Goal: Task Accomplishment & Management: Use online tool/utility

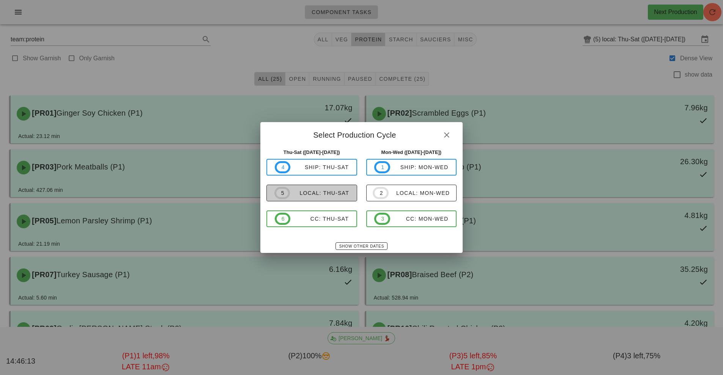
click at [329, 189] on span "5 local: Thu-Sat" at bounding box center [311, 193] width 75 height 12
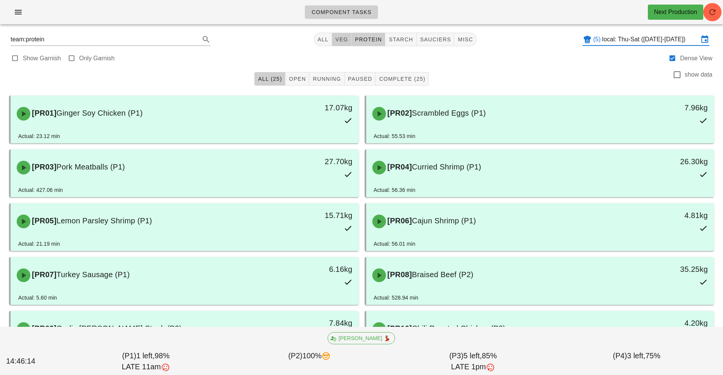
click at [345, 37] on span "veg" at bounding box center [341, 39] width 13 height 6
type input "team:veg"
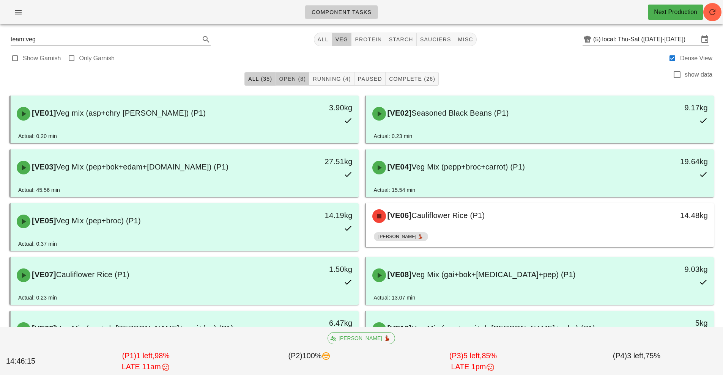
click at [296, 79] on span "Open (8)" at bounding box center [292, 79] width 27 height 6
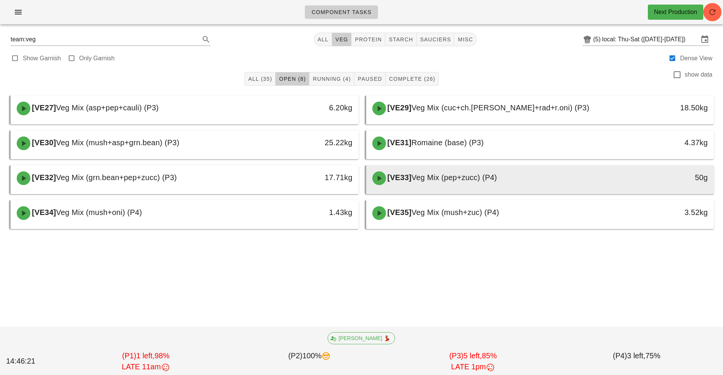
click at [451, 193] on div at bounding box center [540, 192] width 333 height 3
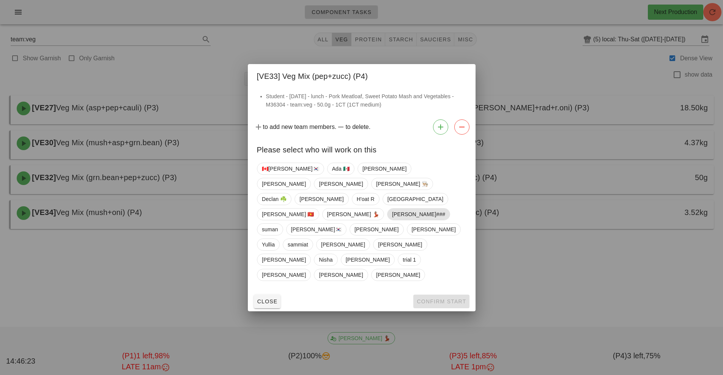
click at [392, 220] on span "[PERSON_NAME]###" at bounding box center [418, 214] width 53 height 11
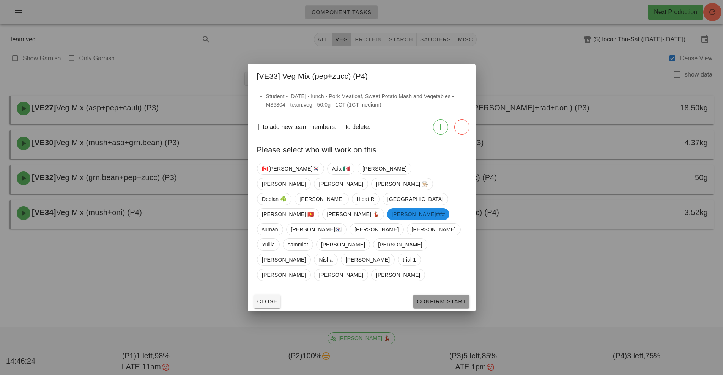
click at [446, 299] on span "Confirm Start" at bounding box center [441, 302] width 50 height 6
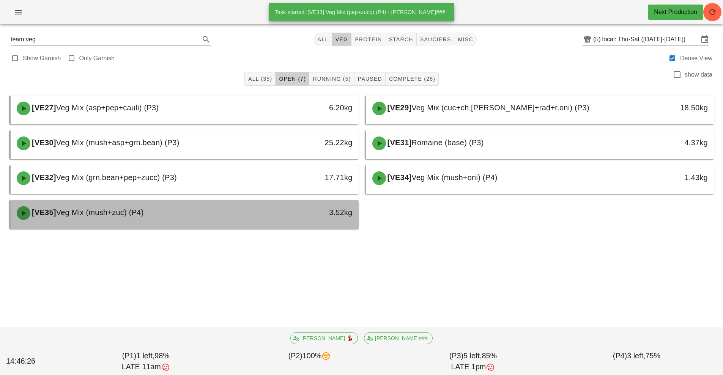
click at [281, 213] on div "3.52kg" at bounding box center [313, 212] width 77 height 12
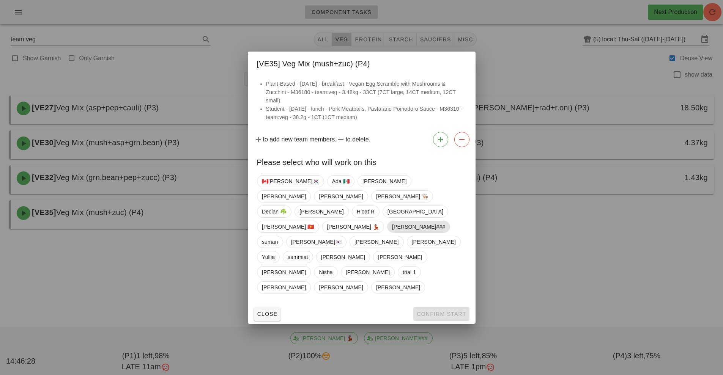
click at [392, 233] on span "[PERSON_NAME]###" at bounding box center [418, 226] width 53 height 11
click at [432, 311] on span "Confirm Start" at bounding box center [441, 314] width 50 height 6
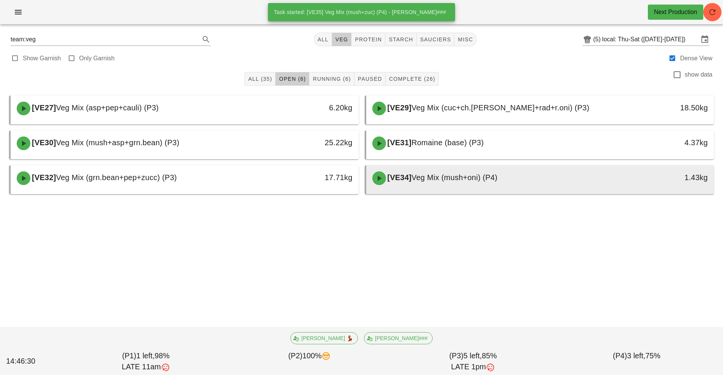
click at [478, 178] on span "Veg Mix (mush+oni) (P4)" at bounding box center [454, 177] width 86 height 8
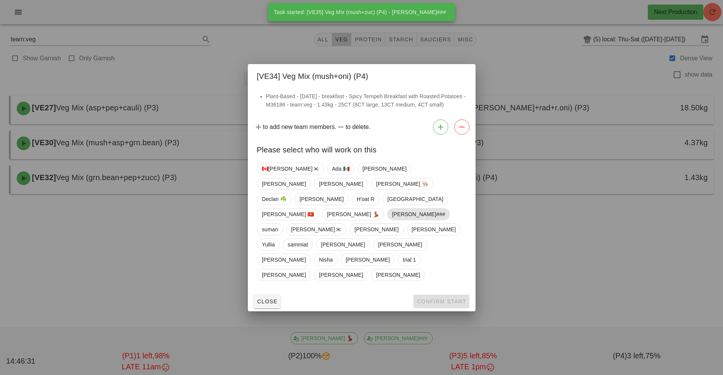
click at [392, 220] on span "[PERSON_NAME]###" at bounding box center [418, 214] width 53 height 11
click at [438, 299] on span "Confirm Start" at bounding box center [441, 302] width 50 height 6
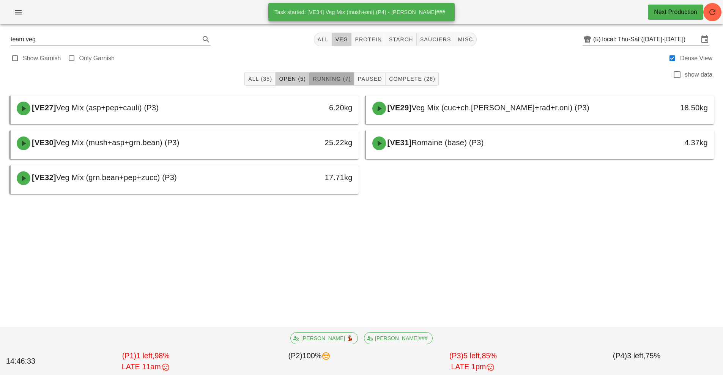
click at [337, 80] on span "Running (7)" at bounding box center [331, 79] width 38 height 6
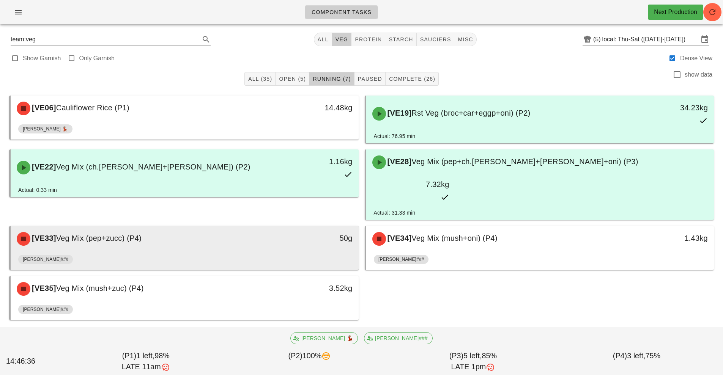
click at [306, 228] on div "50g" at bounding box center [314, 239] width 86 height 23
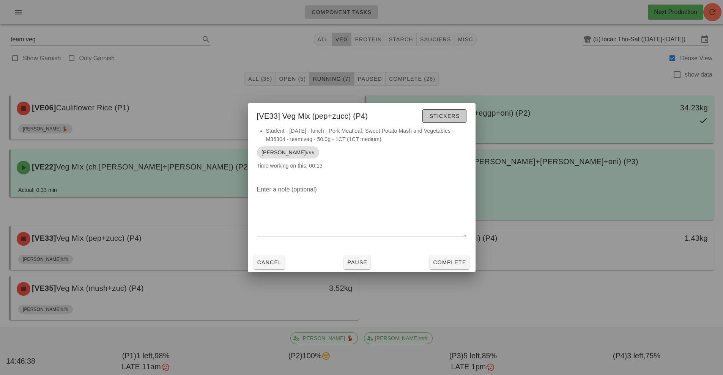
click at [441, 115] on span "Stickers" at bounding box center [444, 116] width 31 height 6
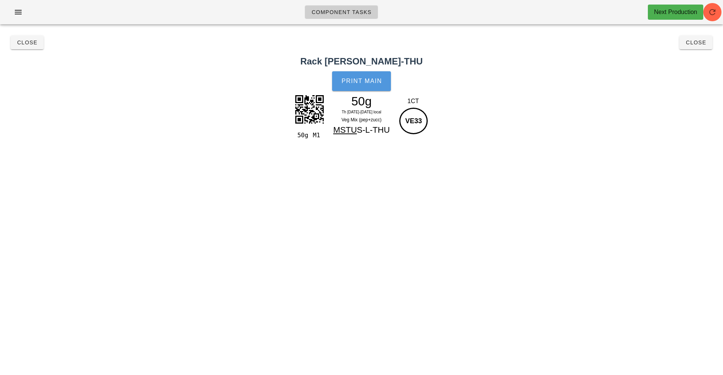
click at [362, 87] on button "Print Main" at bounding box center [361, 81] width 58 height 20
click at [14, 42] on button "Close" at bounding box center [27, 43] width 33 height 14
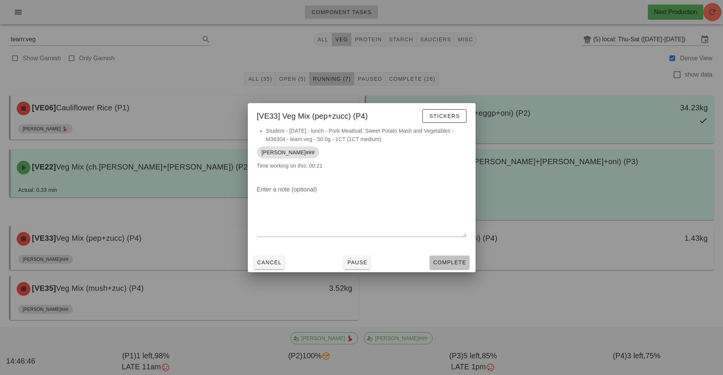
click at [448, 257] on button "Complete" at bounding box center [449, 263] width 39 height 14
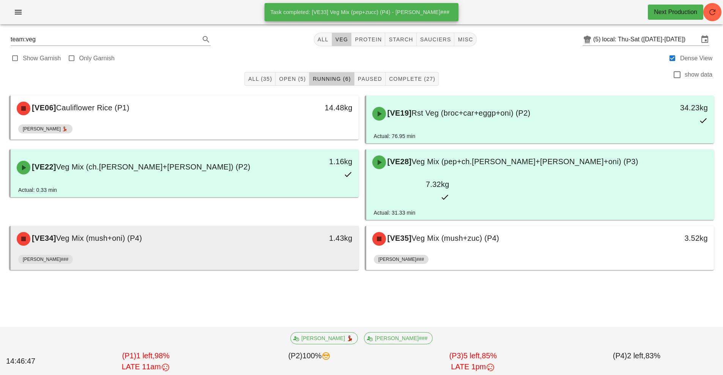
click at [259, 228] on div "[VE34] Veg Mix (mush+oni) (P4)" at bounding box center [141, 239] width 258 height 23
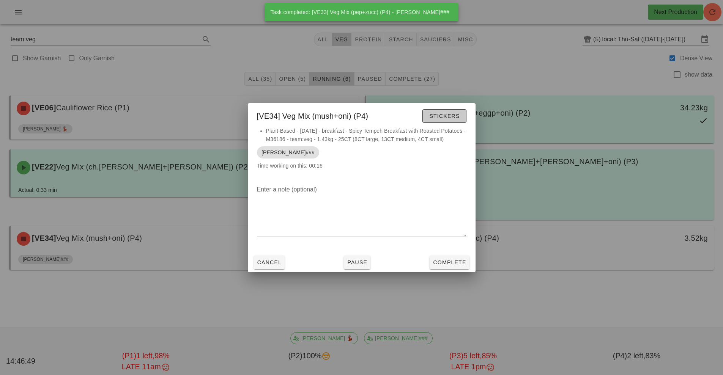
click at [435, 109] on button "Stickers" at bounding box center [444, 116] width 44 height 14
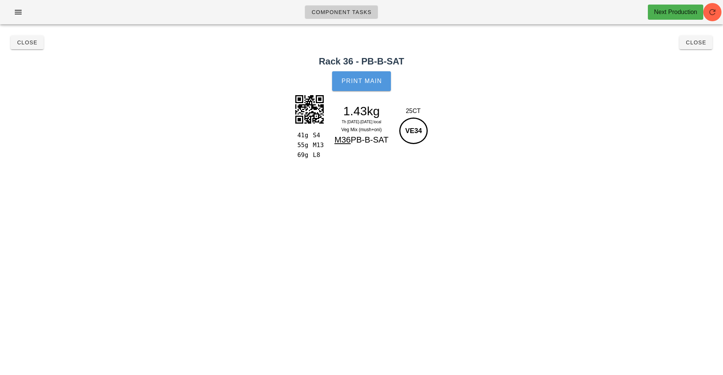
click at [364, 83] on span "Print Main" at bounding box center [361, 81] width 41 height 7
click at [27, 41] on span "Close" at bounding box center [27, 42] width 21 height 6
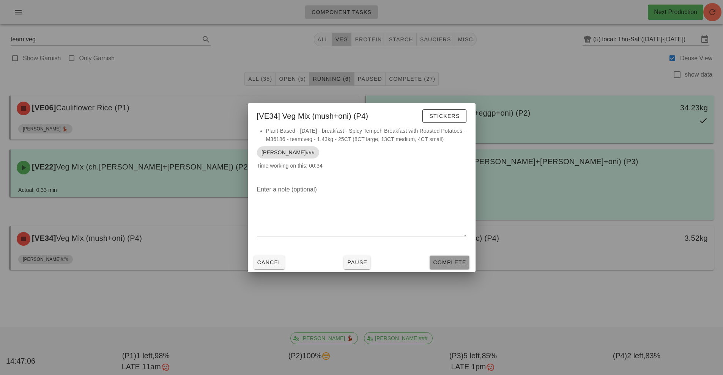
click at [447, 262] on button "Complete" at bounding box center [449, 263] width 39 height 14
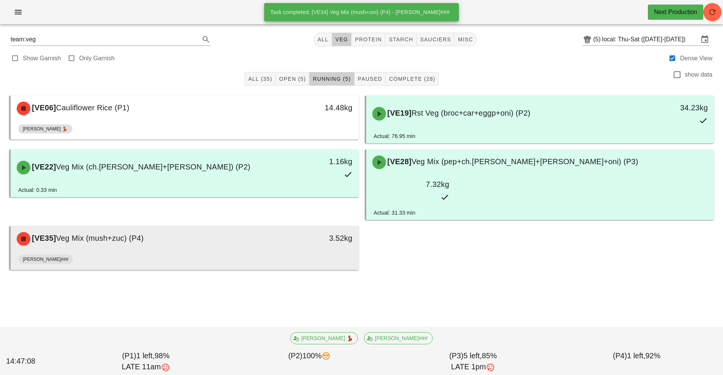
click at [285, 228] on div "3.52kg" at bounding box center [314, 239] width 86 height 23
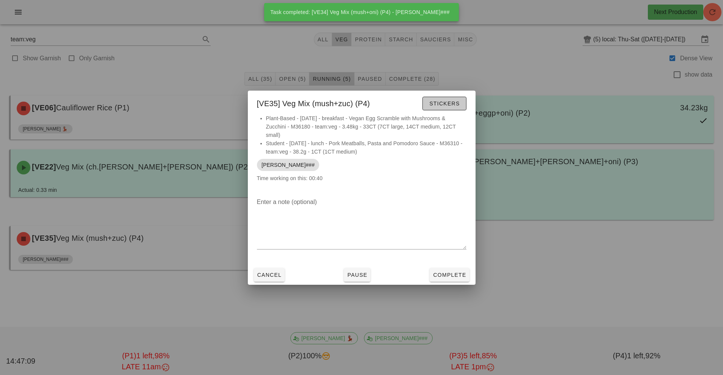
click at [447, 106] on span "Stickers" at bounding box center [444, 104] width 31 height 6
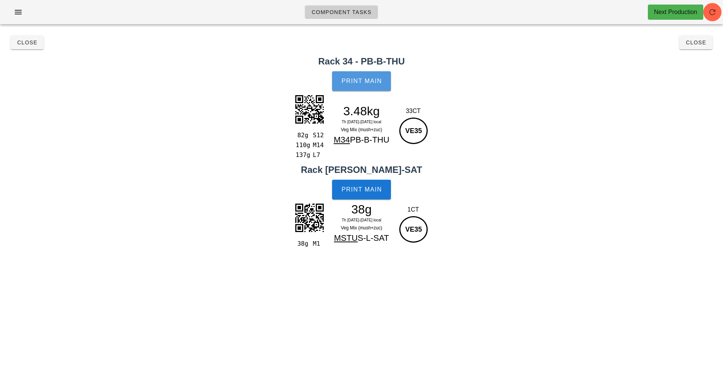
click at [376, 81] on span "Print Main" at bounding box center [361, 81] width 41 height 7
click at [362, 195] on button "Print Main" at bounding box center [361, 190] width 58 height 20
click at [24, 41] on span "Close" at bounding box center [27, 42] width 21 height 6
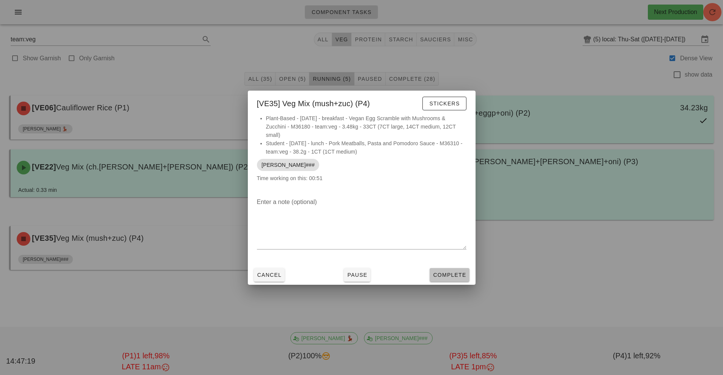
click at [460, 269] on button "Complete" at bounding box center [449, 275] width 39 height 14
